Goal: Navigation & Orientation: Find specific page/section

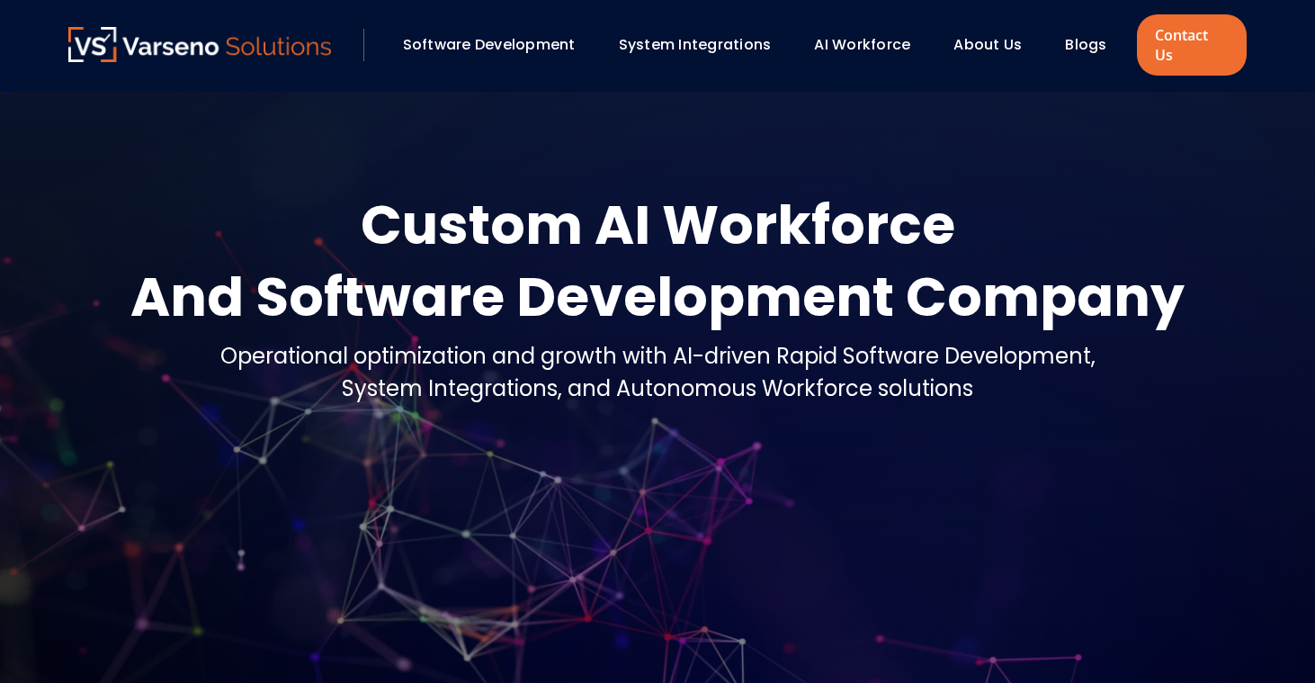
click at [972, 34] on link "About Us" at bounding box center [987, 44] width 68 height 21
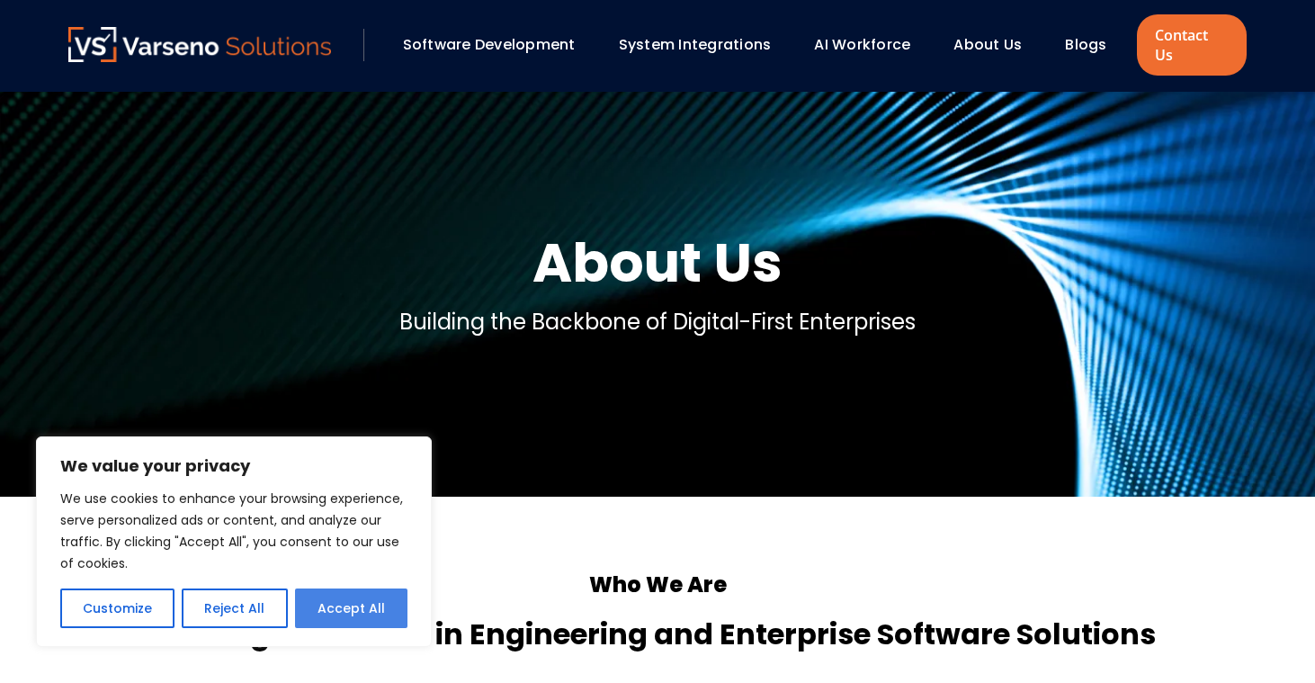
click at [369, 592] on button "Accept All" at bounding box center [351, 608] width 112 height 40
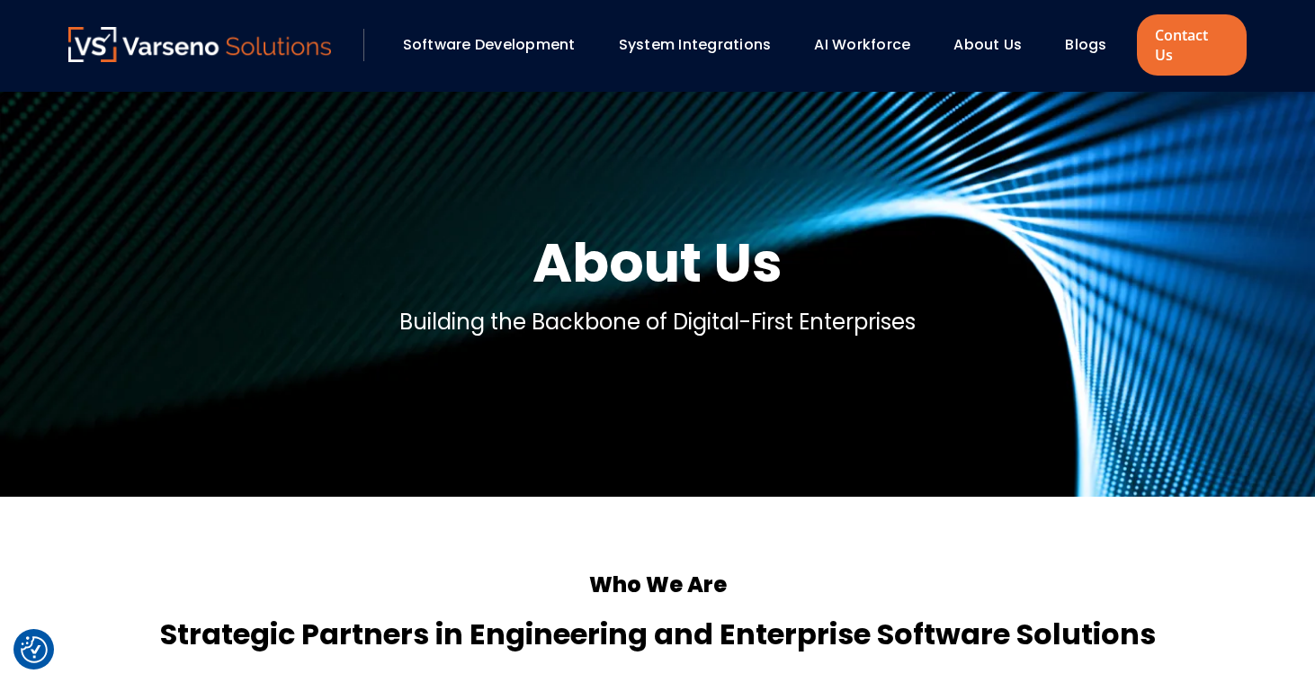
checkbox input "true"
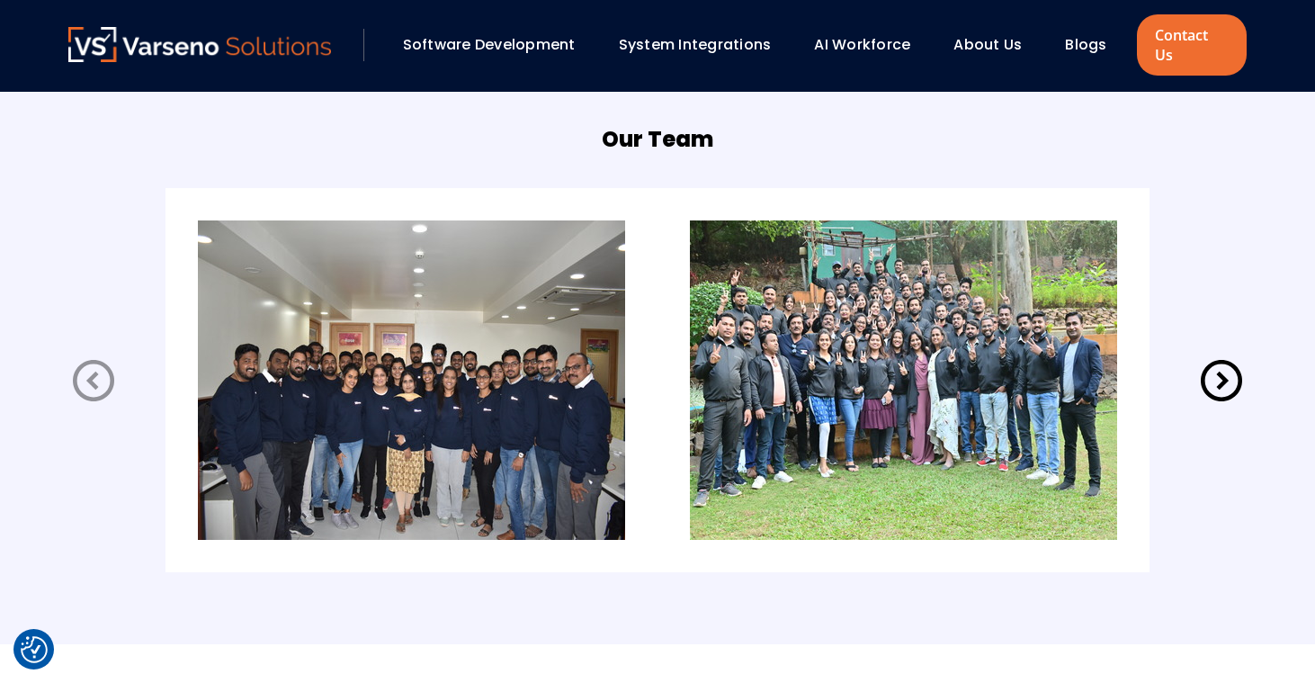
scroll to position [3662, 0]
click at [1213, 356] on icon at bounding box center [1221, 379] width 50 height 50
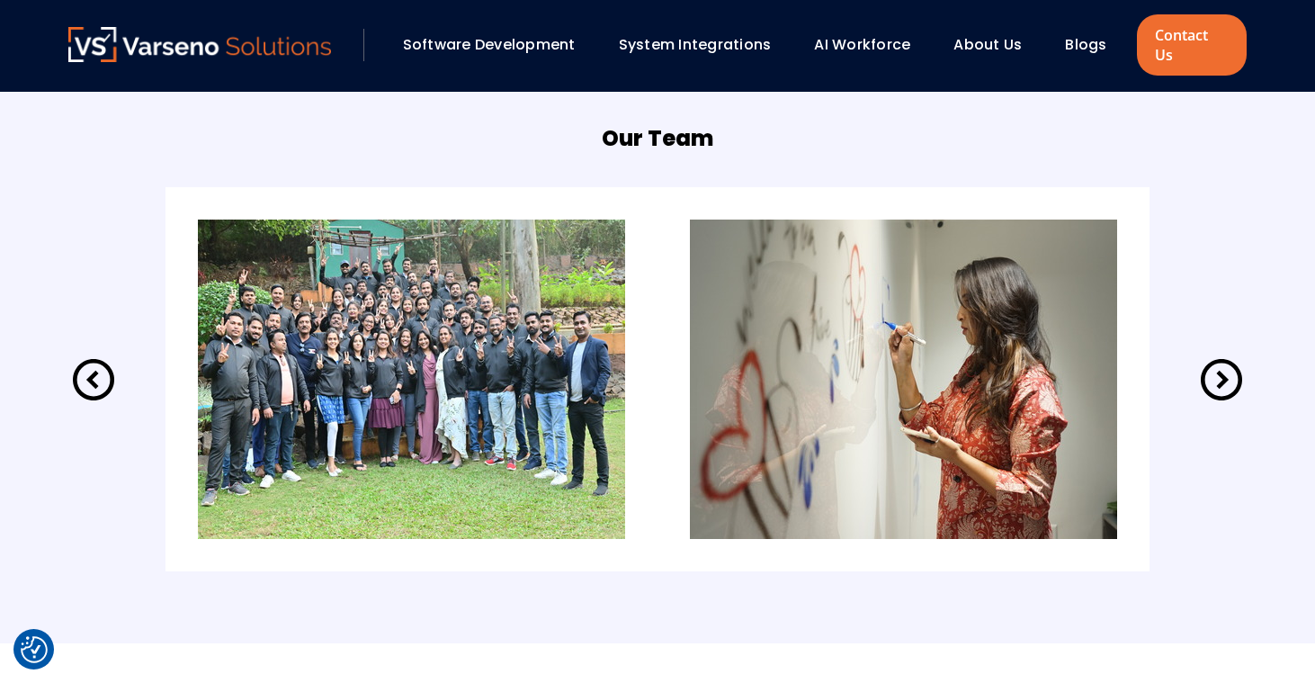
click at [1213, 356] on icon at bounding box center [1221, 379] width 50 height 50
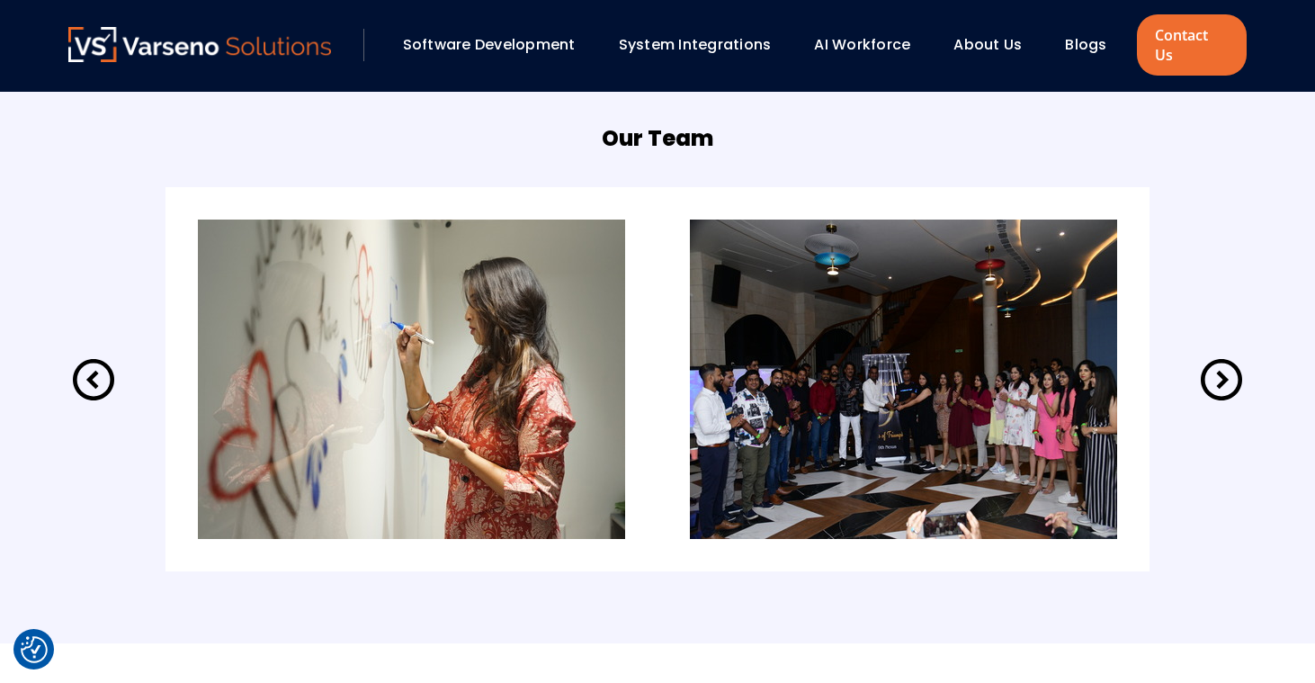
click at [1213, 356] on icon at bounding box center [1221, 379] width 50 height 50
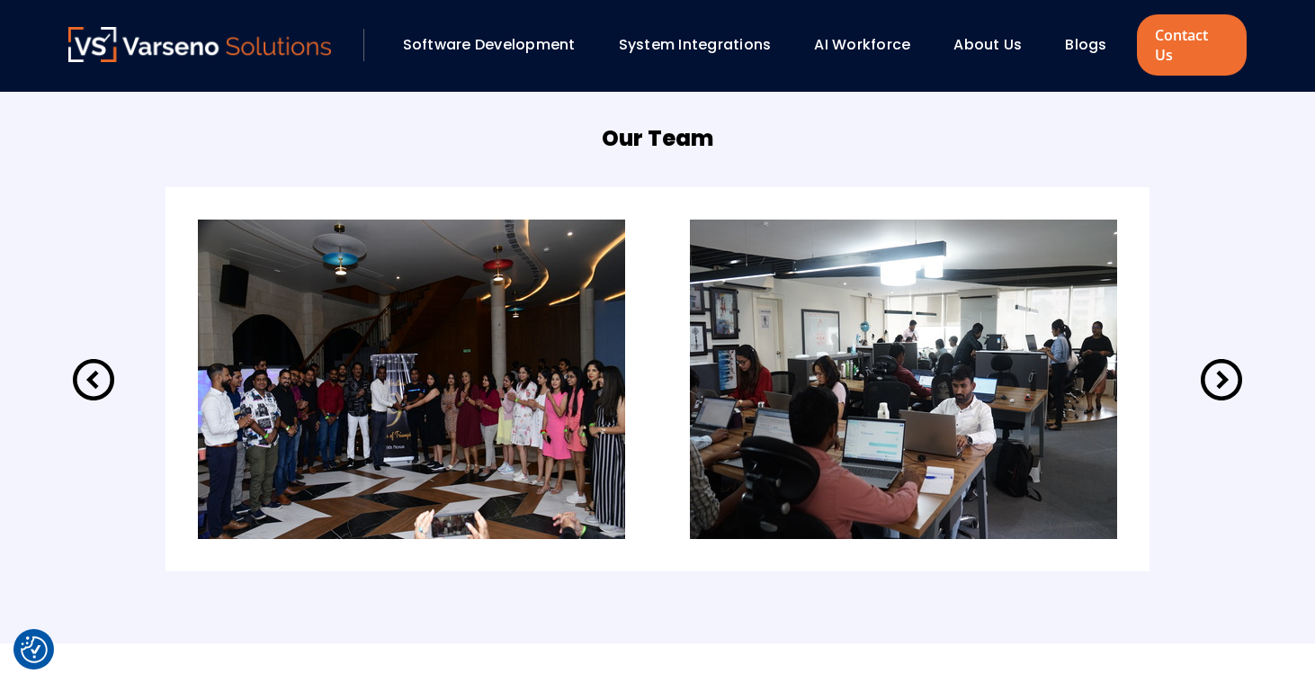
click at [498, 44] on link "Software Development" at bounding box center [489, 44] width 173 height 21
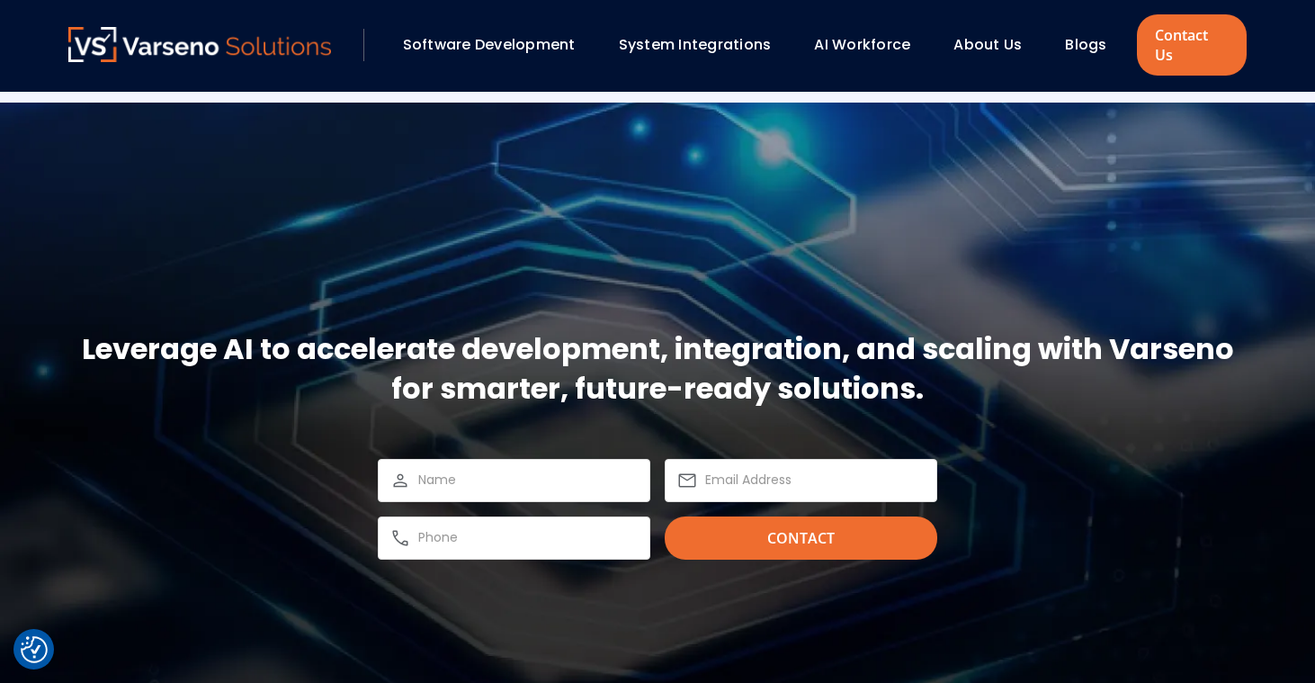
scroll to position [2482, 0]
